Goal: Information Seeking & Learning: Learn about a topic

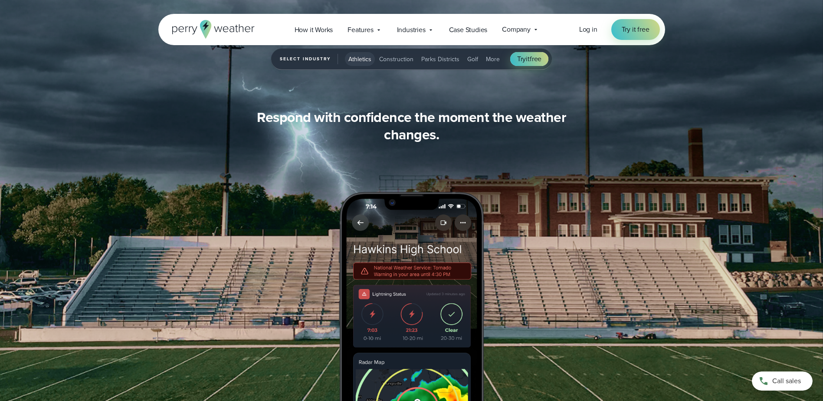
scroll to position [955, 0]
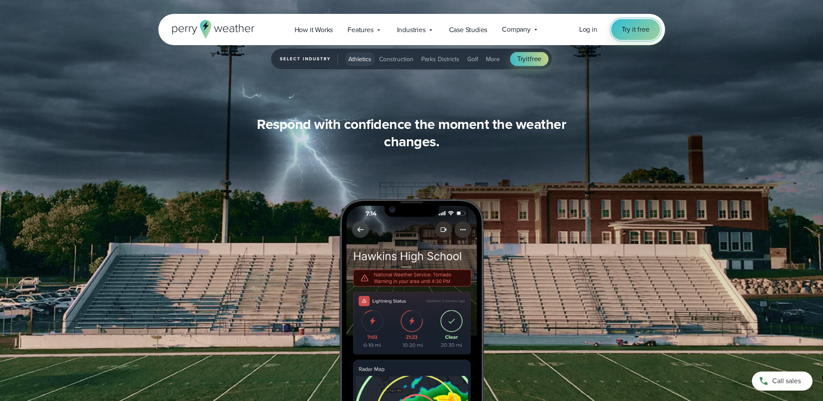
click at [634, 30] on span "Try it free" at bounding box center [636, 29] width 28 height 10
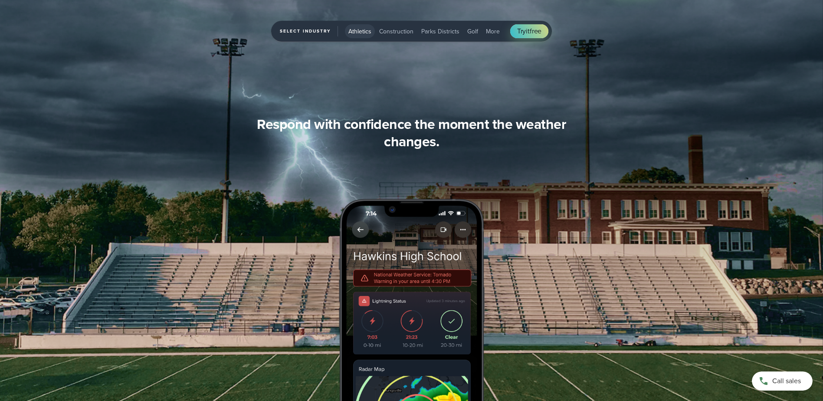
scroll to position [1042, 0]
click at [315, 30] on span "Select Industry" at bounding box center [309, 31] width 58 height 10
click at [488, 33] on span "More" at bounding box center [493, 31] width 14 height 9
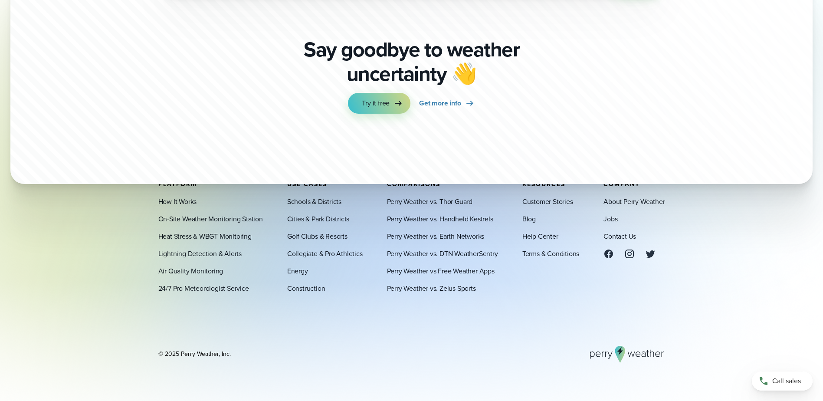
scroll to position [2254, 0]
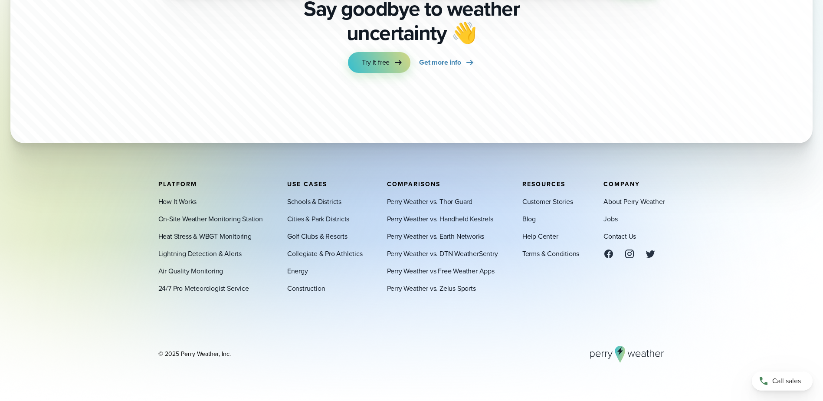
drag, startPoint x: 227, startPoint y: 355, endPoint x: 181, endPoint y: 357, distance: 46.5
click at [181, 357] on div "© 2025 Perry Weather, Inc." at bounding box center [194, 354] width 72 height 9
copy div "Perry Weather, Inc"
click at [177, 202] on link "How It Works" at bounding box center [177, 201] width 39 height 10
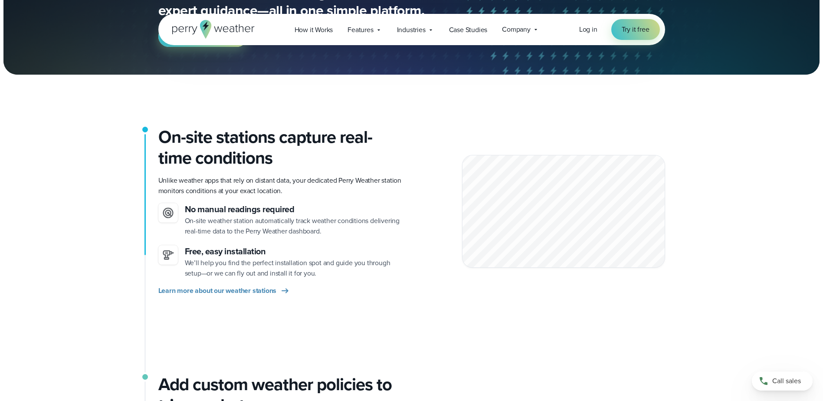
scroll to position [217, 0]
